Goal: Check status: Check status

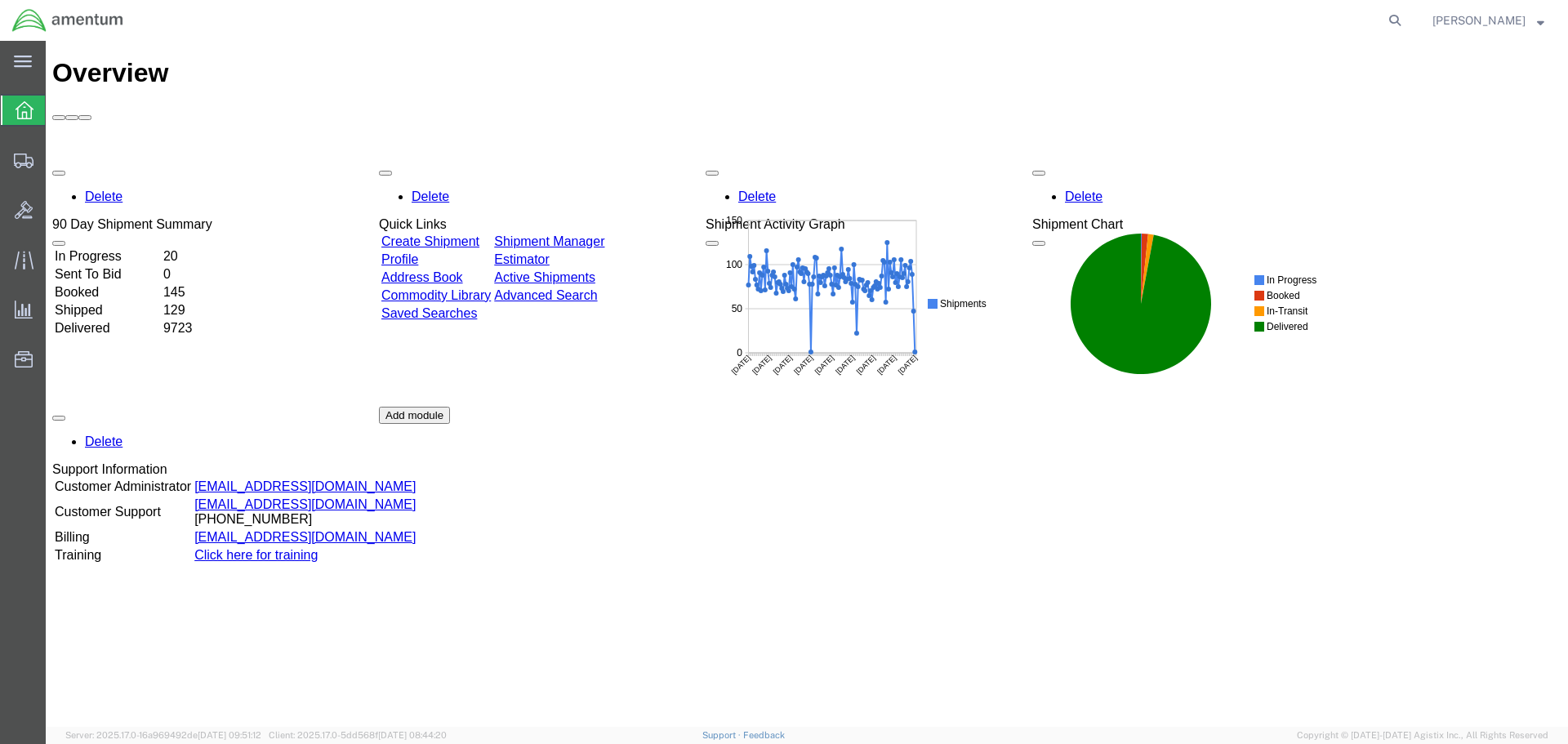
click at [1407, 20] on icon at bounding box center [1395, 20] width 23 height 23
click at [1135, 21] on input "search" at bounding box center [1136, 20] width 497 height 39
type input "56528857"
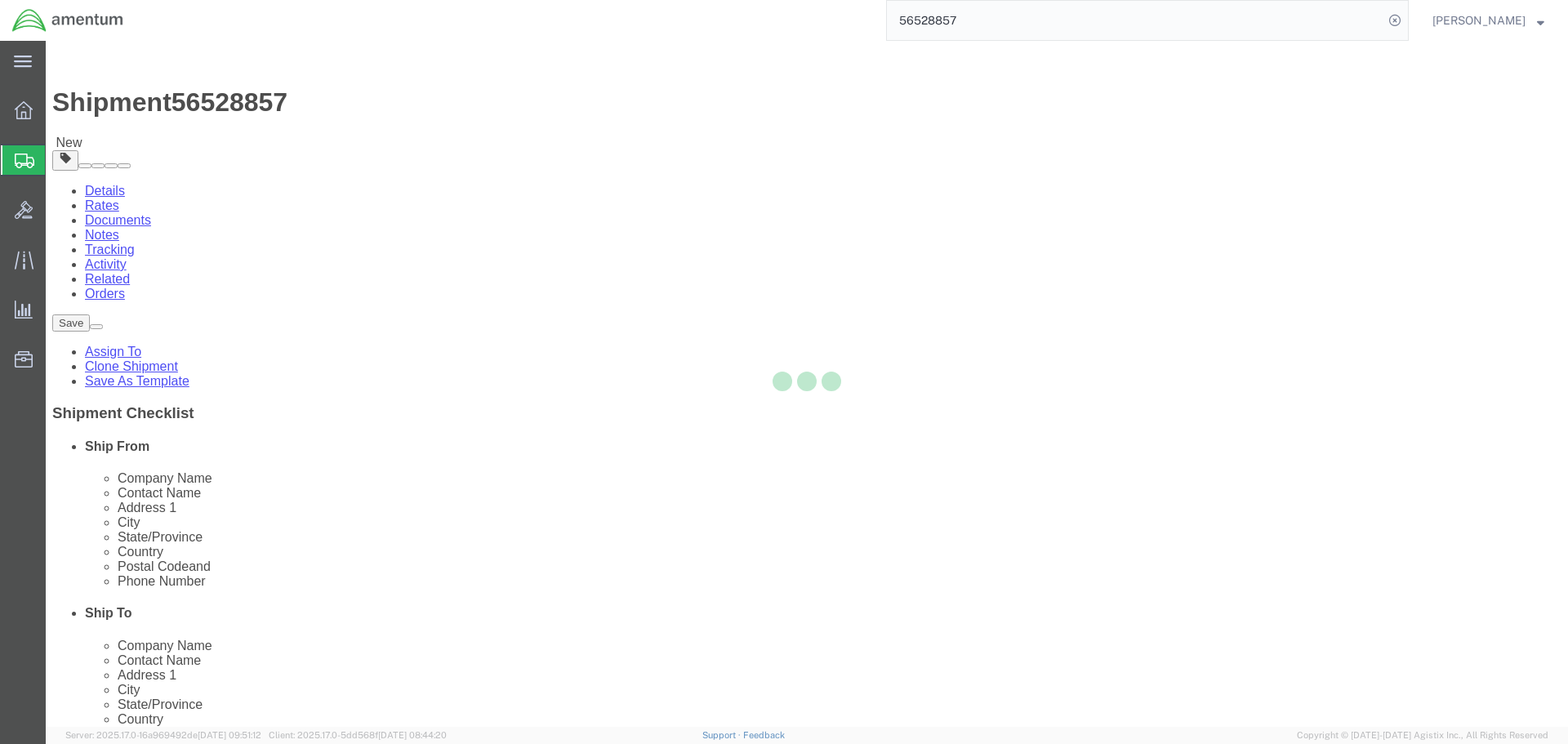
select select
